Goal: Task Accomplishment & Management: Manage account settings

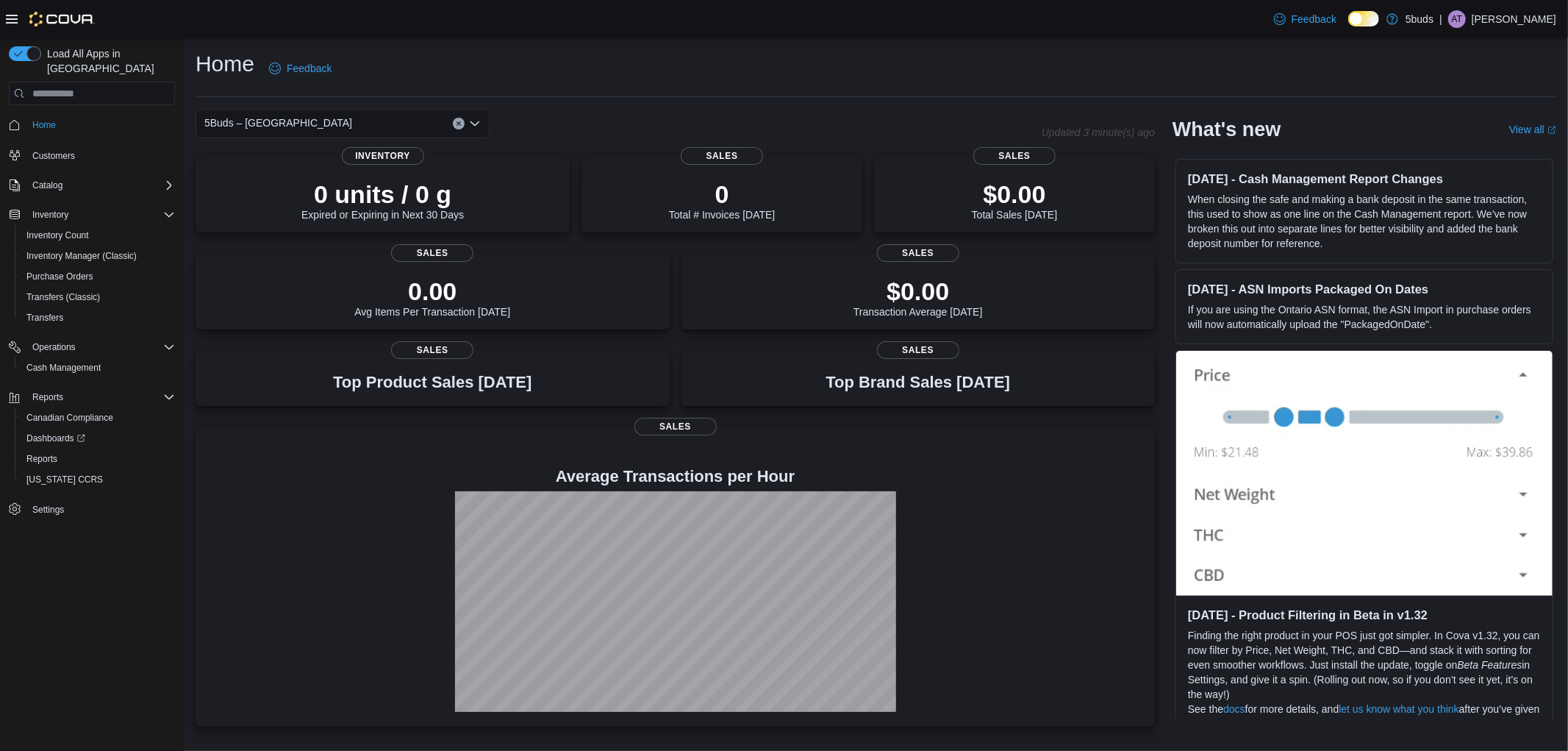
click at [1499, 17] on p "[PERSON_NAME]" at bounding box center [1514, 18] width 84 height 17
click at [1446, 139] on span "Sign Out" at bounding box center [1461, 146] width 39 height 15
